Goal: Transaction & Acquisition: Purchase product/service

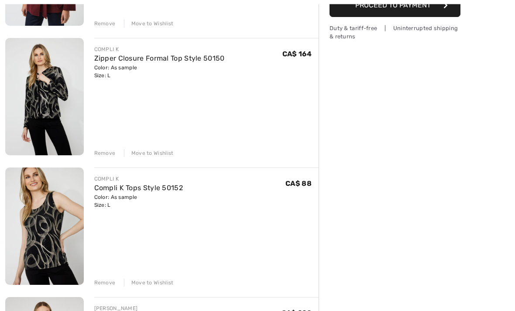
click at [108, 153] on div "Remove" at bounding box center [104, 154] width 21 height 8
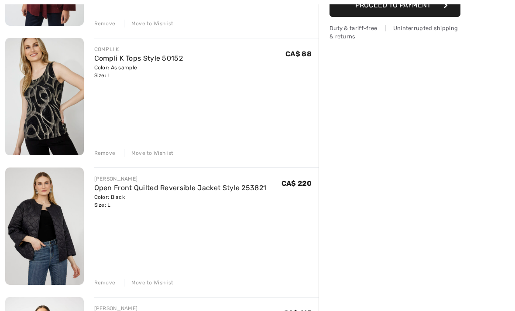
click at [111, 156] on div "Remove" at bounding box center [104, 153] width 21 height 8
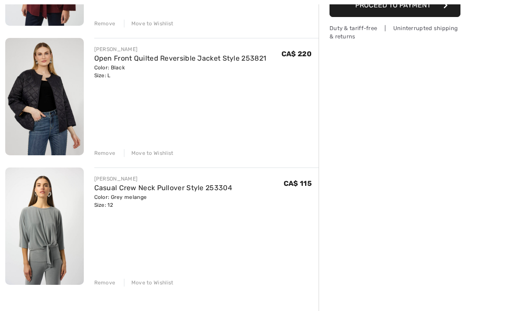
click at [249, 67] on div "Color: Black Size: L" at bounding box center [180, 72] width 172 height 16
click at [113, 156] on div "Remove" at bounding box center [104, 153] width 21 height 8
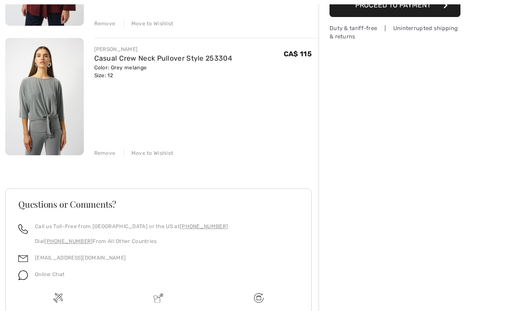
click at [113, 156] on div "Remove" at bounding box center [104, 153] width 21 height 8
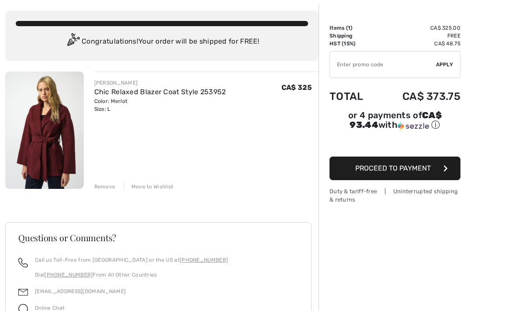
scroll to position [41, 0]
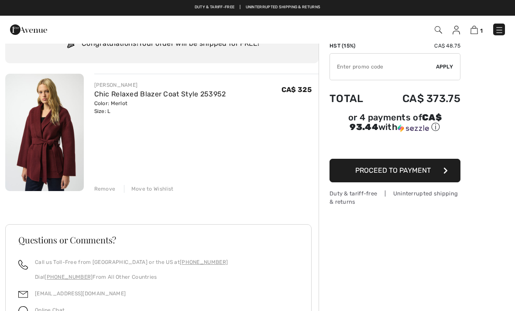
click at [110, 188] on div "Remove" at bounding box center [104, 189] width 21 height 8
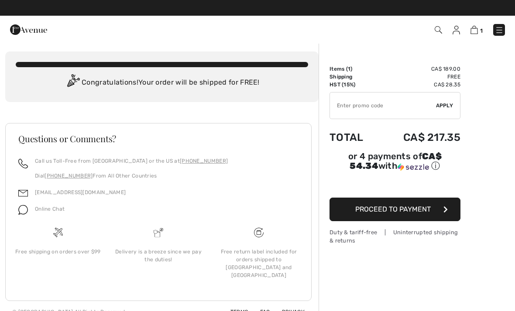
scroll to position [0, 0]
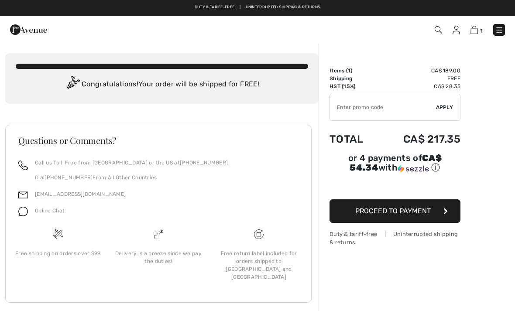
click at [467, 36] on div "1 Checkout" at bounding box center [363, 30] width 296 height 18
click at [471, 32] on img at bounding box center [473, 30] width 7 height 8
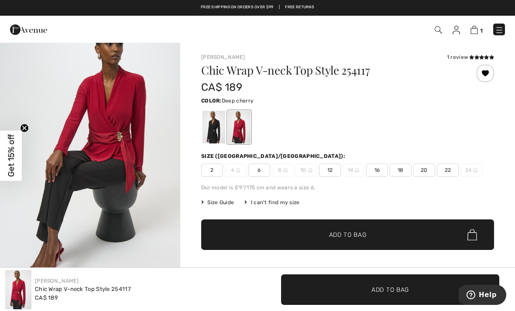
scroll to position [832, 0]
click at [375, 239] on span "✔ Added to Bag Add to Bag" at bounding box center [347, 234] width 293 height 31
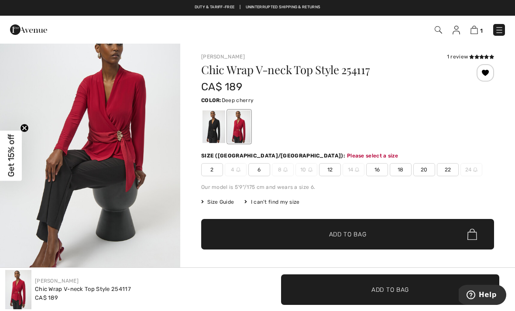
scroll to position [0, 0]
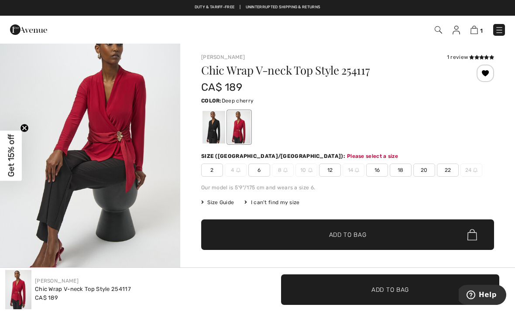
click at [327, 172] on span "12" at bounding box center [330, 170] width 22 height 13
click at [309, 240] on span "✔ Added to Bag Add to Bag" at bounding box center [347, 234] width 293 height 31
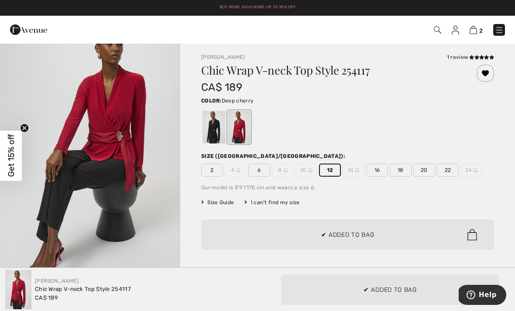
click at [298, 261] on div at bounding box center [257, 155] width 515 height 311
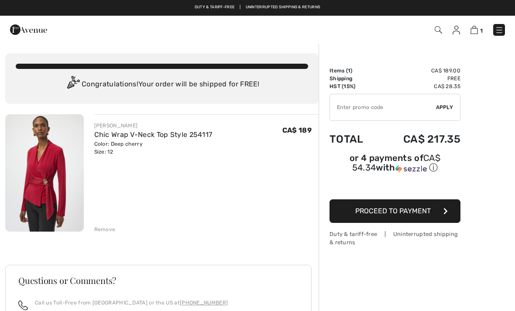
click at [37, 32] on img at bounding box center [28, 29] width 37 height 17
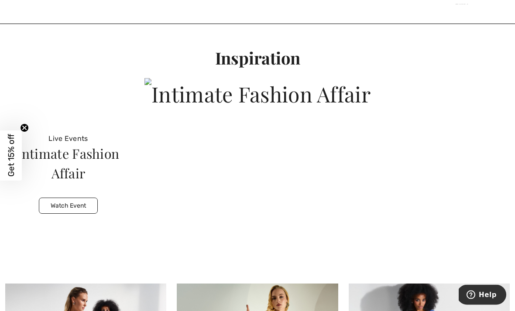
scroll to position [2247, 0]
click at [87, 198] on button "Watch Event" at bounding box center [68, 206] width 59 height 16
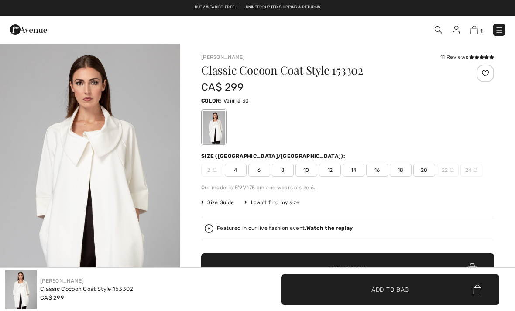
checkbox input "true"
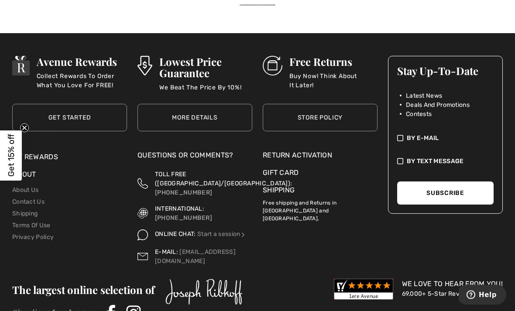
scroll to position [2800, 0]
